Goal: Information Seeking & Learning: Learn about a topic

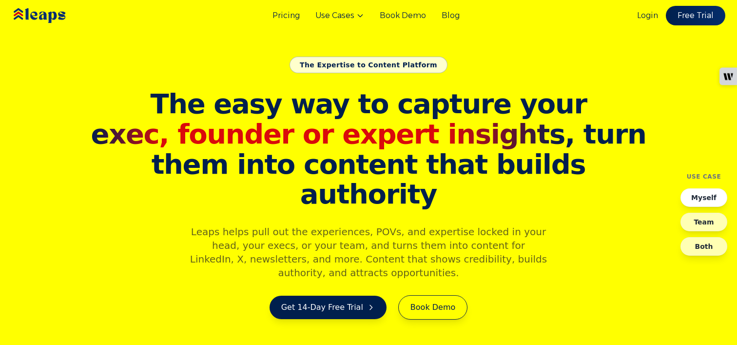
click at [703, 194] on button "Myself" at bounding box center [703, 197] width 47 height 19
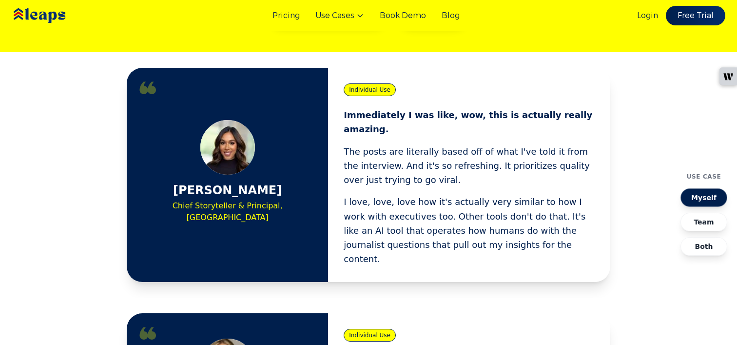
scroll to position [291, 0]
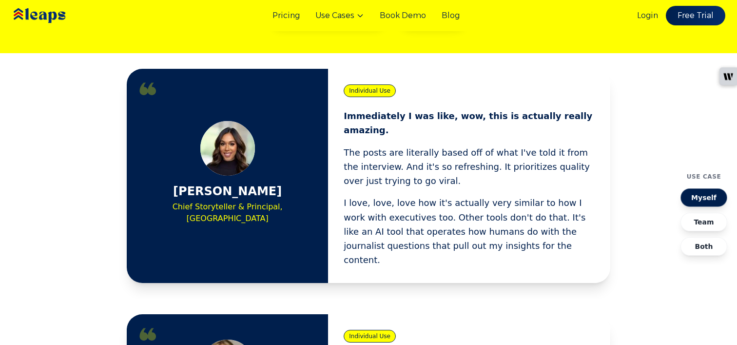
click at [373, 89] on span "Individual Use" at bounding box center [370, 90] width 52 height 13
click at [380, 120] on p "Immediately I was like, wow, this is actually really amazing." at bounding box center [469, 123] width 251 height 29
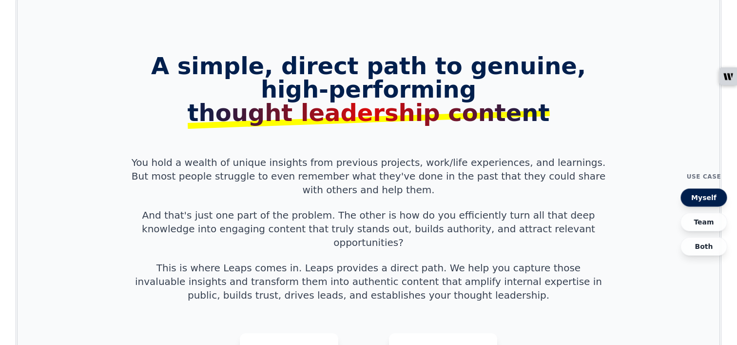
scroll to position [792, 0]
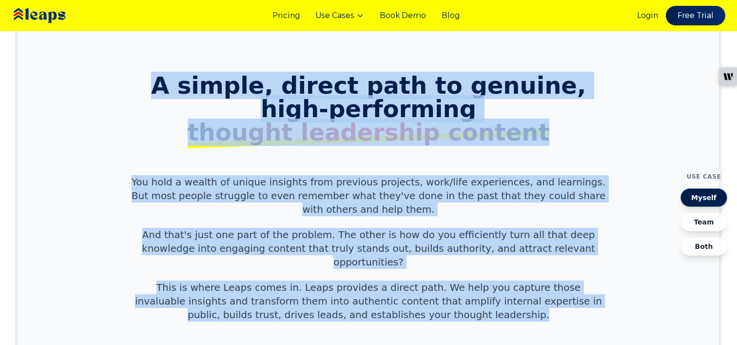
drag, startPoint x: 191, startPoint y: 44, endPoint x: 452, endPoint y: 237, distance: 324.4
click at [452, 237] on div "A simple, direct path to genuine, high-performing thought leadership content Yo…" at bounding box center [368, 246] width 499 height 345
copy div "A simple, direct path to genuine, high-performing thought leadership content Yo…"
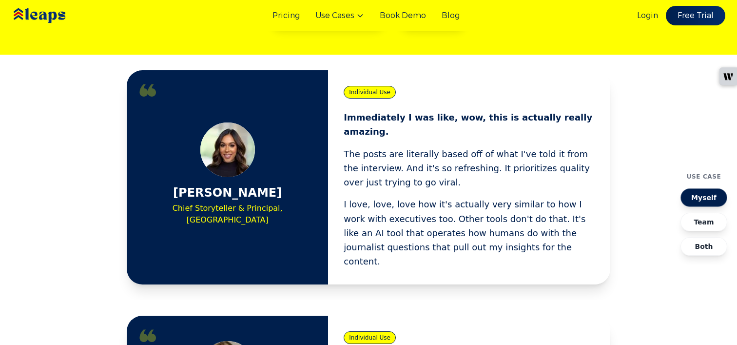
scroll to position [285, 0]
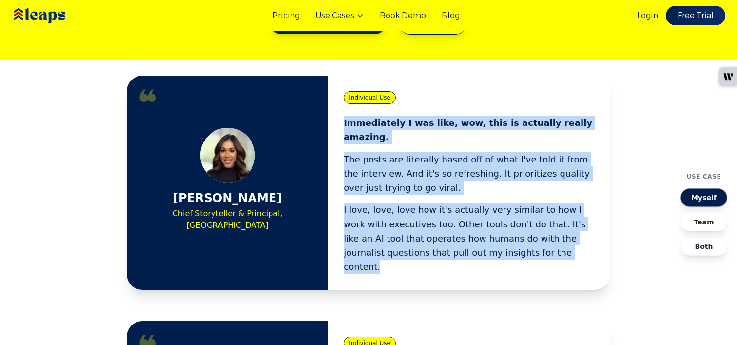
drag, startPoint x: 344, startPoint y: 121, endPoint x: 486, endPoint y: 240, distance: 185.4
click at [486, 240] on div "Immediately I was like, wow, this is actually really amazing. The posts are lit…" at bounding box center [469, 195] width 251 height 158
copy div "Immediately I was like, wow, this is actually really amazing. The posts are lit…"
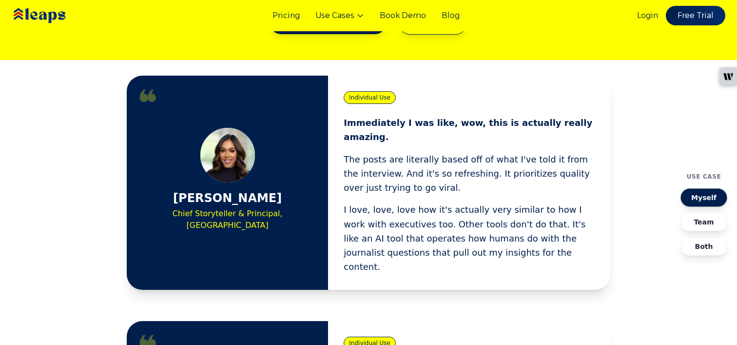
click at [421, 76] on div "Individual Use Immediately I was like, wow, this is actually really amazing. Th…" at bounding box center [469, 183] width 282 height 214
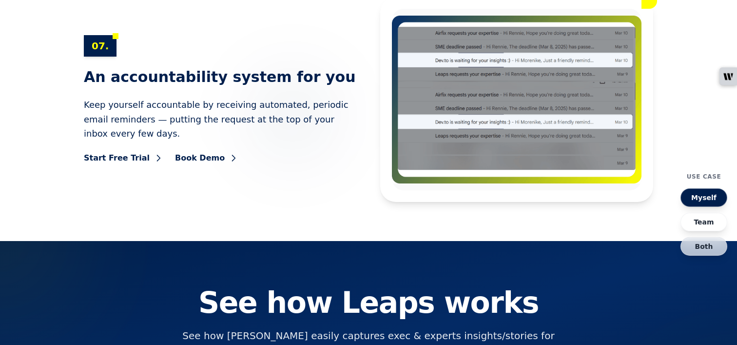
scroll to position [4958, 0]
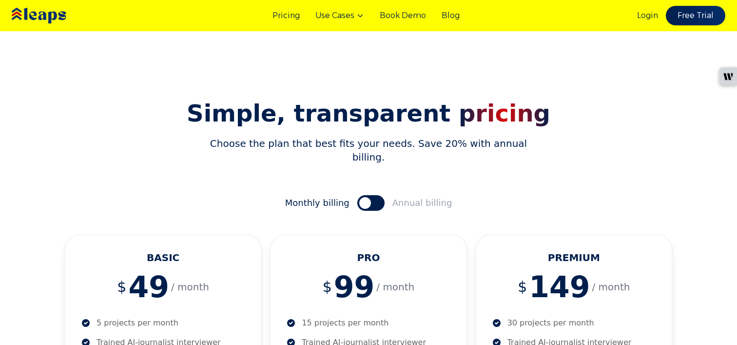
click at [45, 16] on img at bounding box center [53, 16] width 87 height 30
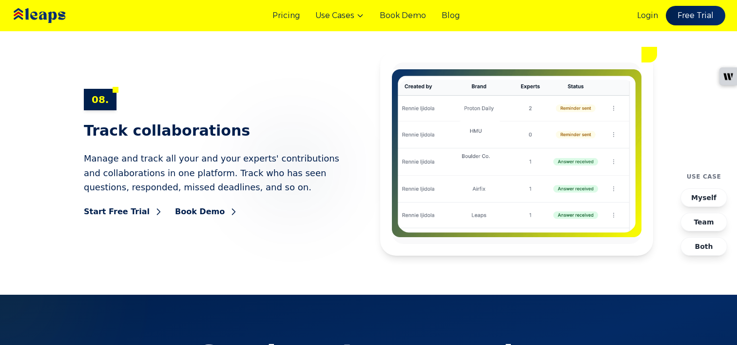
scroll to position [6259, 0]
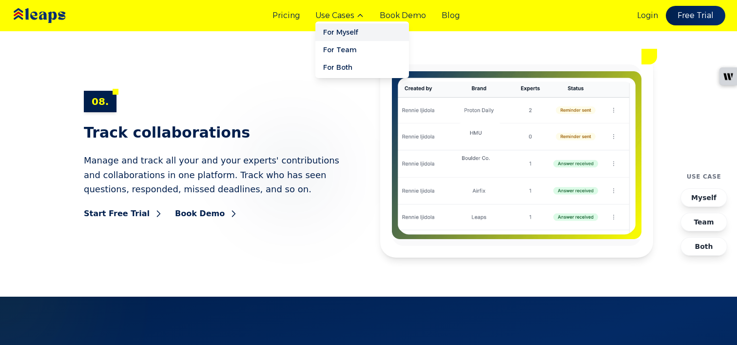
click at [349, 34] on link "For Myself" at bounding box center [362, 32] width 94 height 18
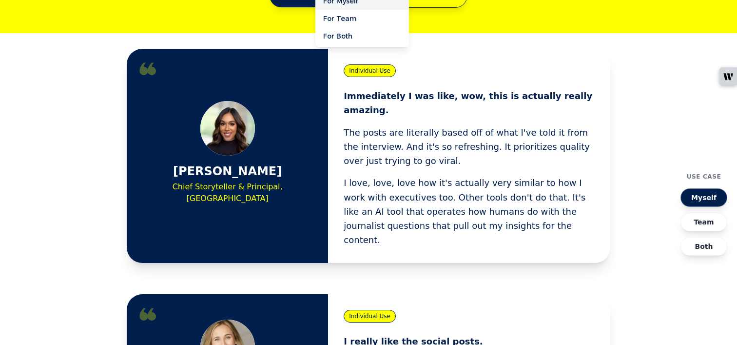
scroll to position [345, 0]
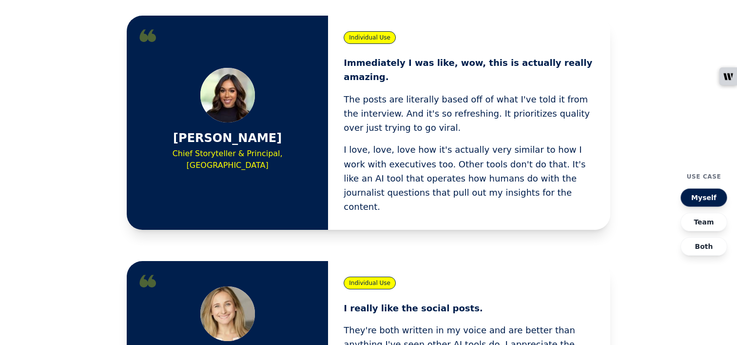
click at [306, 127] on div "[PERSON_NAME] Chief Storyteller & Principal, [GEOGRAPHIC_DATA]" at bounding box center [227, 122] width 170 height 109
drag, startPoint x: 183, startPoint y: 128, endPoint x: 281, endPoint y: 129, distance: 97.5
click at [281, 129] on div "[PERSON_NAME] Chief Storyteller & Principal, [GEOGRAPHIC_DATA]" at bounding box center [227, 122] width 170 height 109
copy h3 "[PERSON_NAME]"
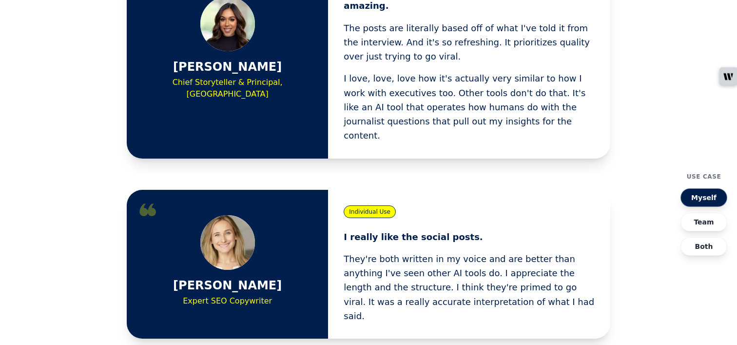
scroll to position [443, 0]
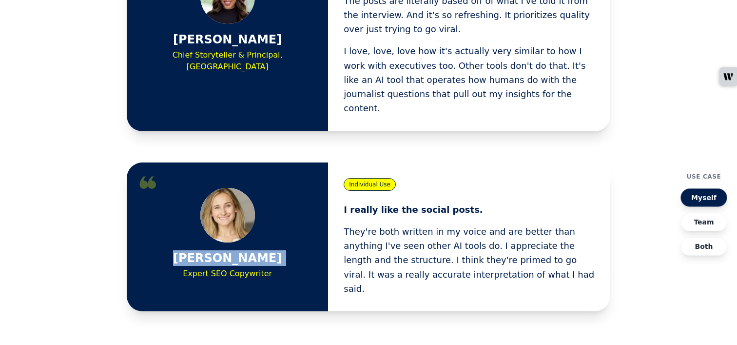
drag, startPoint x: 197, startPoint y: 219, endPoint x: 279, endPoint y: 218, distance: 81.9
click at [279, 218] on div "[PERSON_NAME] Expert SEO Copywriter" at bounding box center [227, 236] width 170 height 97
copy h3 "[PERSON_NAME]"
